Goal: Information Seeking & Learning: Check status

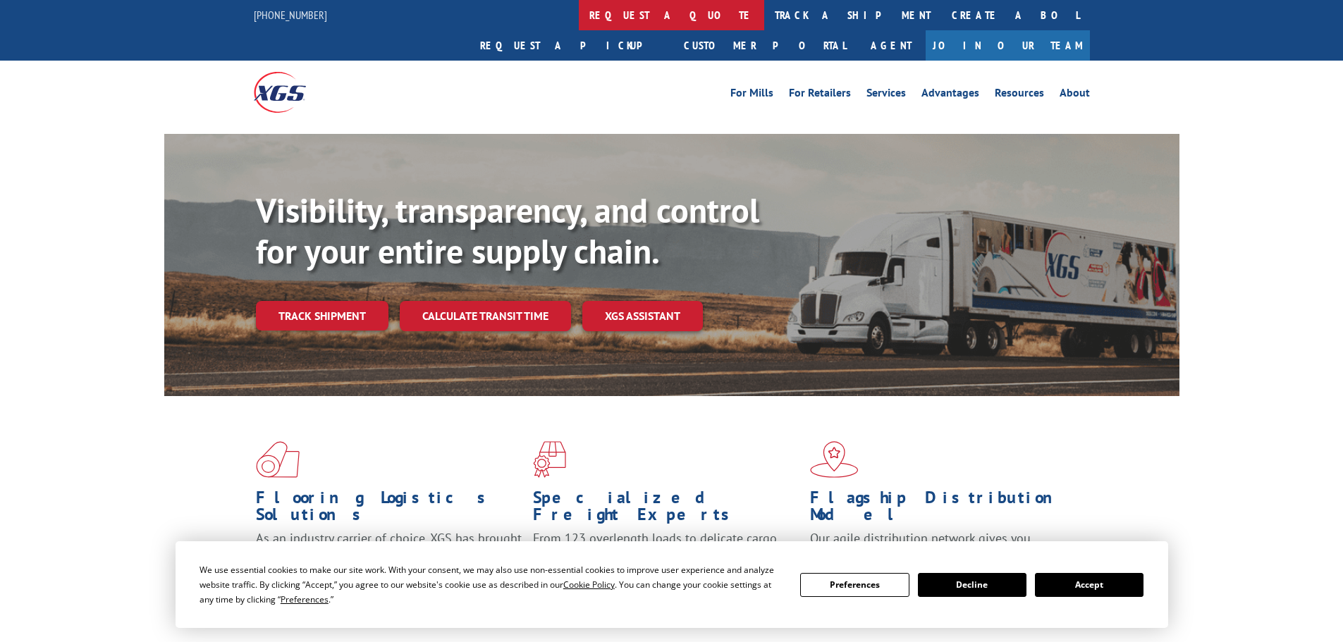
click at [579, 18] on link "request a quote" at bounding box center [671, 15] width 185 height 30
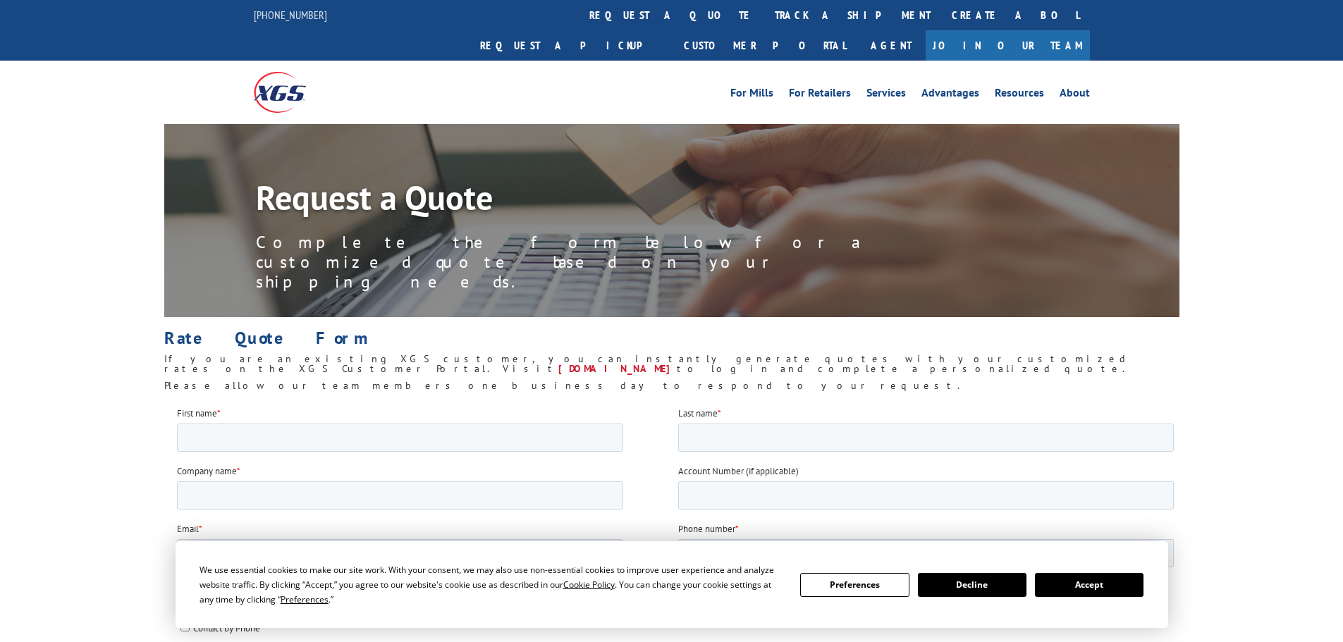
click at [764, 20] on link "track a shipment" at bounding box center [852, 15] width 177 height 30
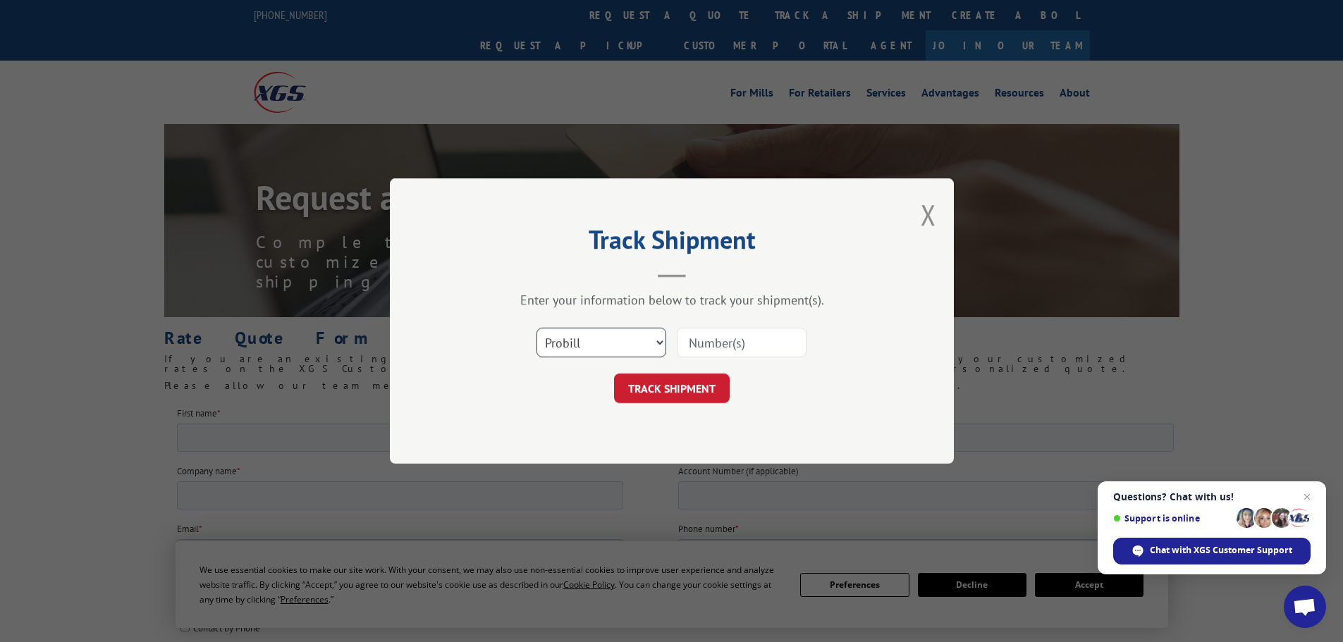
drag, startPoint x: 585, startPoint y: 348, endPoint x: 585, endPoint y: 355, distance: 7.8
click at [585, 348] on select "Select category... Probill BOL PO" at bounding box center [602, 343] width 130 height 30
select select "po"
click at [537, 328] on select "Select category... Probill BOL PO" at bounding box center [602, 343] width 130 height 30
click at [713, 341] on input at bounding box center [742, 343] width 130 height 30
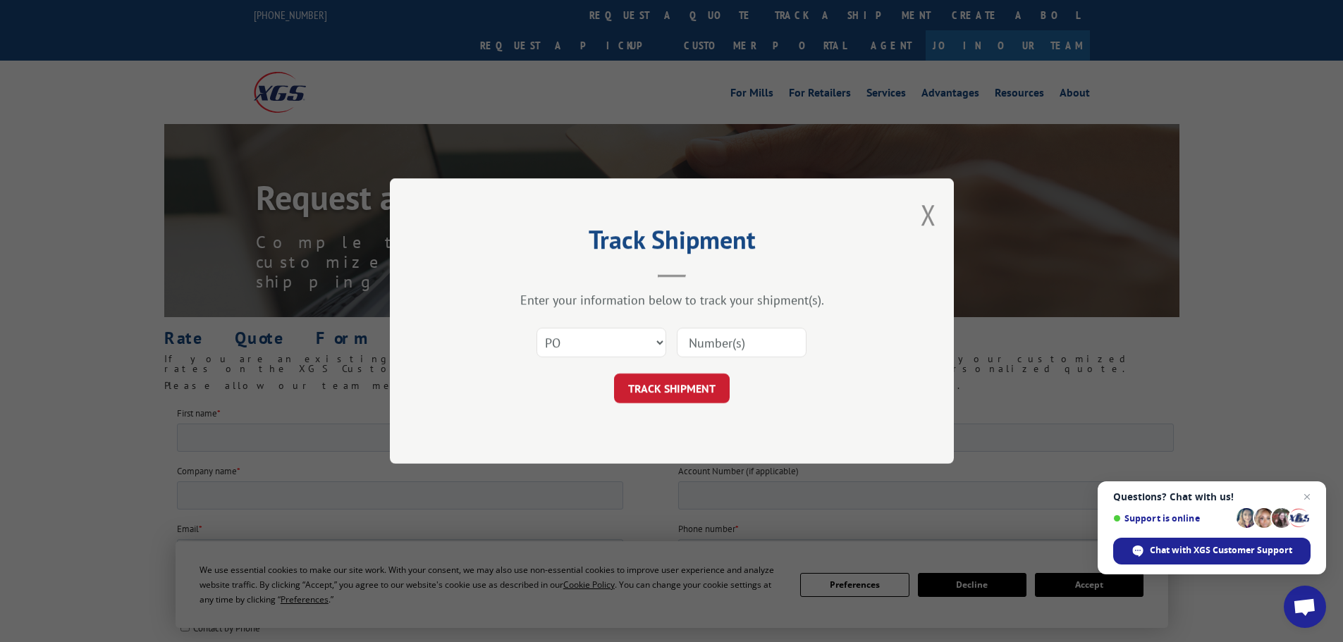
paste input "38535326"
type input "38535326"
click at [687, 391] on button "TRACK SHIPMENT" at bounding box center [672, 389] width 116 height 30
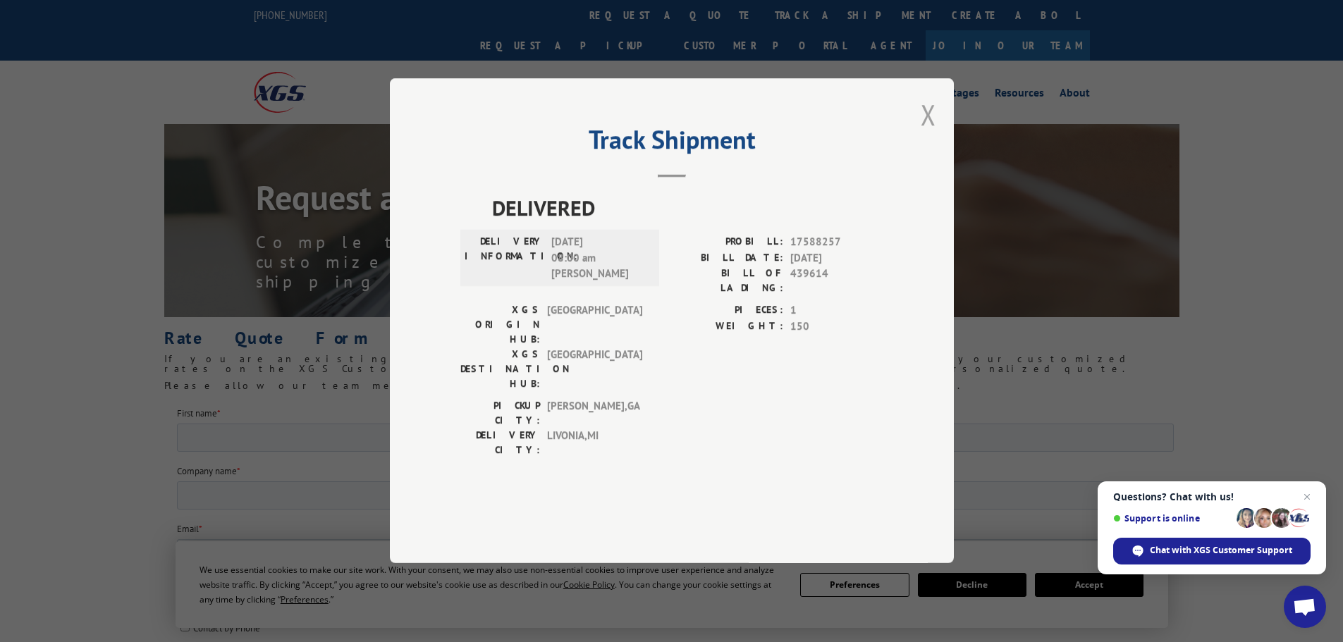
click at [931, 133] on button "Close modal" at bounding box center [929, 114] width 16 height 37
